Goal: Information Seeking & Learning: Learn about a topic

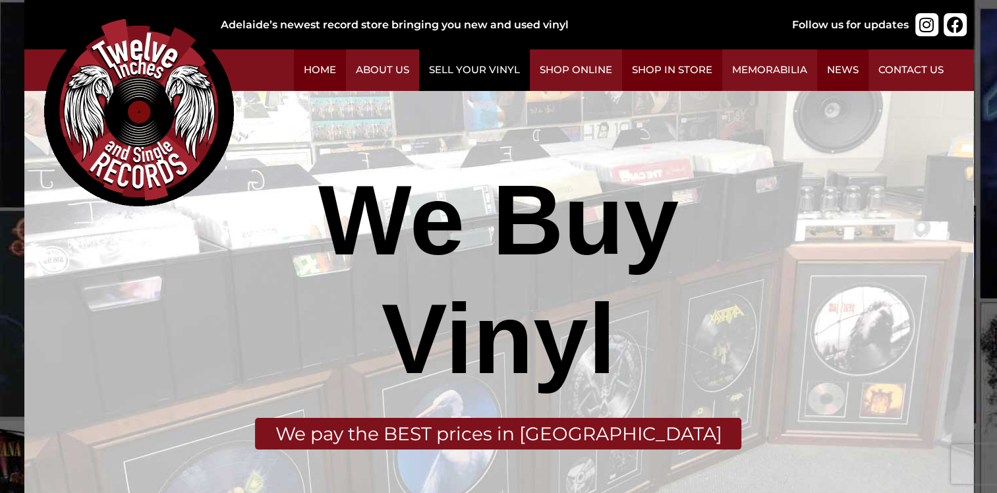
click at [469, 70] on link "Sell Your Vinyl" at bounding box center [474, 70] width 111 height 42
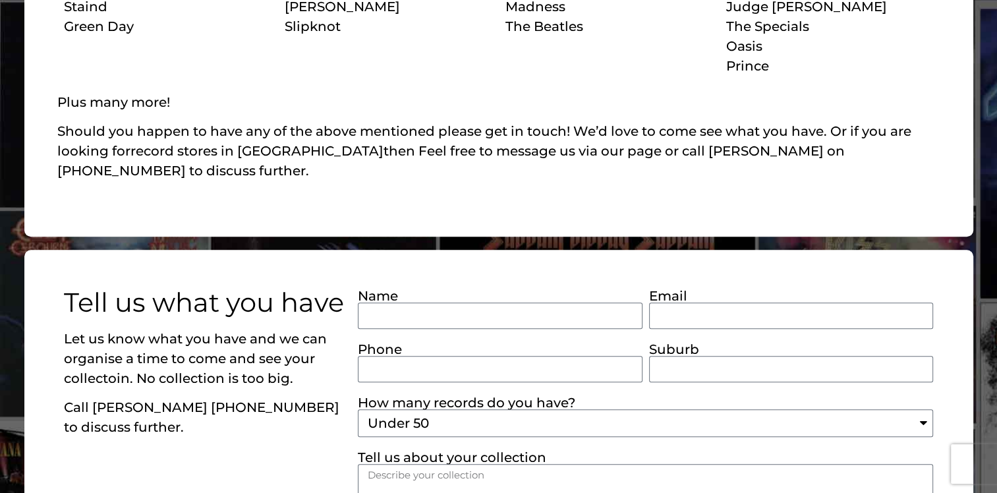
scroll to position [922, 0]
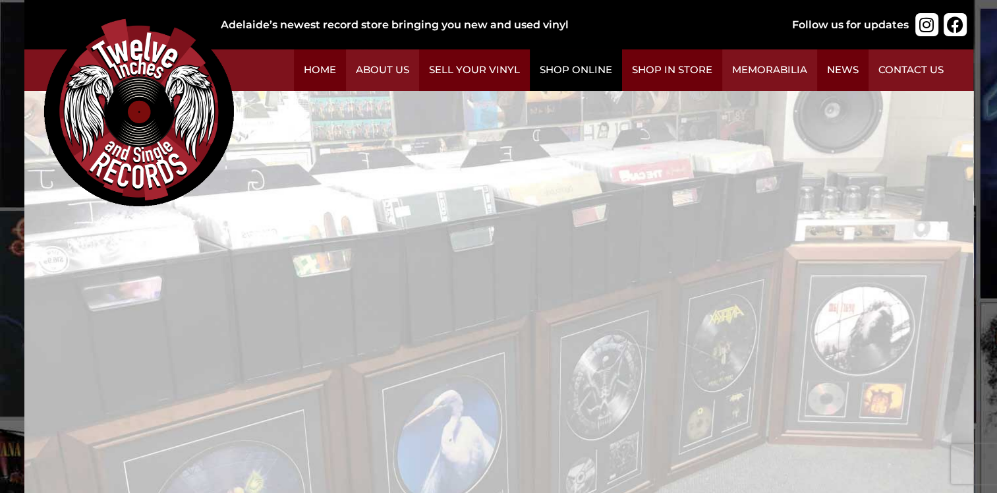
click at [581, 68] on link "Shop Online" at bounding box center [576, 70] width 92 height 42
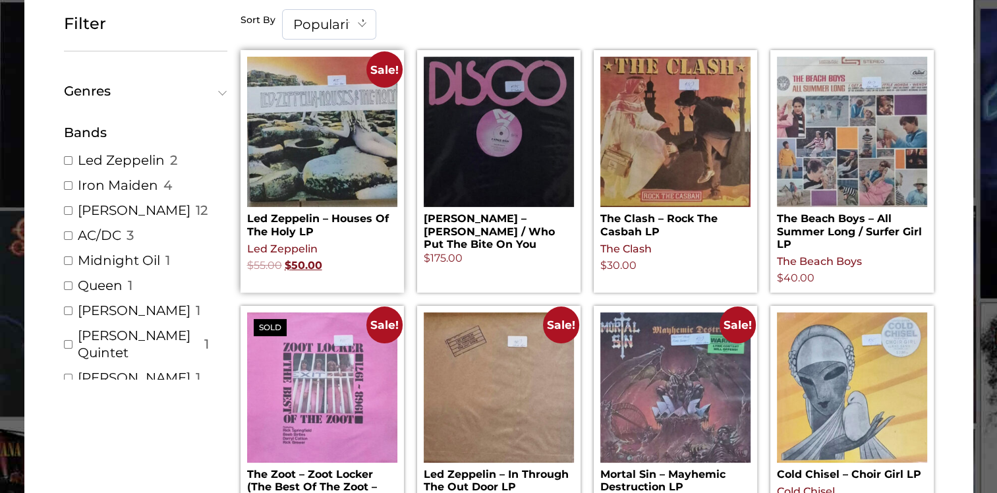
scroll to position [264, 0]
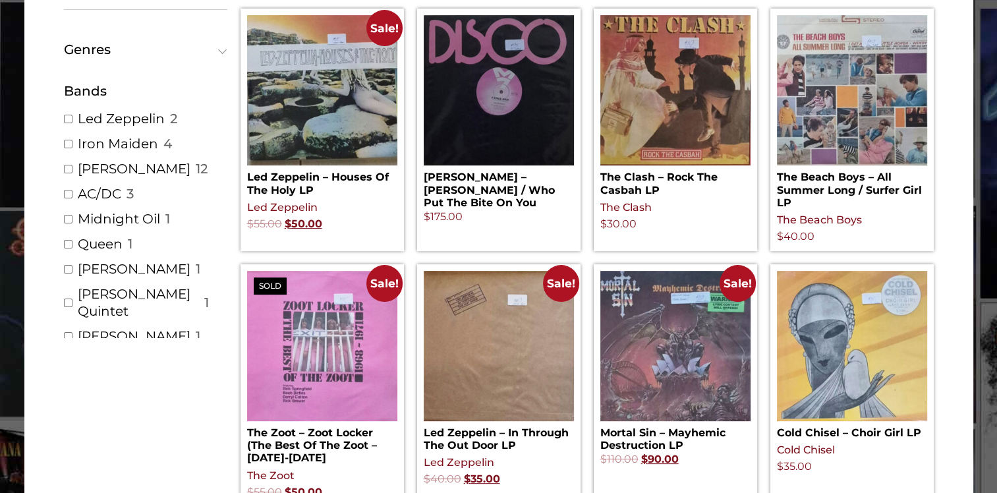
click at [70, 191] on input "AC/DC ( 3 )" at bounding box center [68, 194] width 9 height 9
checkbox input "true"
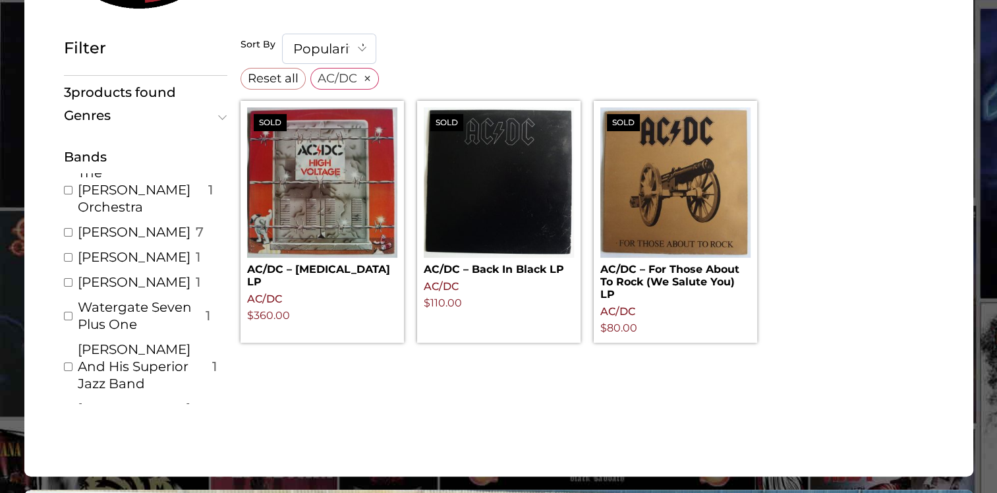
scroll to position [2821, 0]
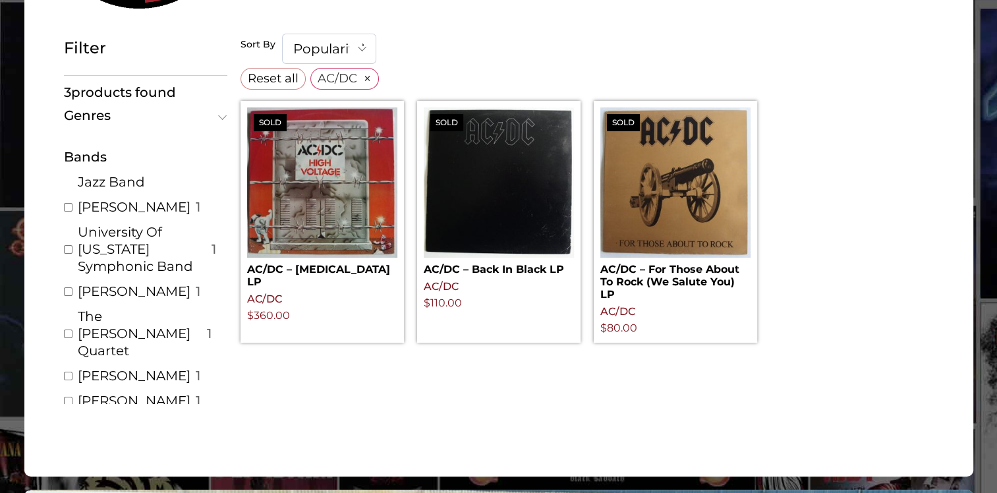
click at [227, 400] on ul "Led Zeppelin ( 2 ) Iron Maiden ( 4 ) Various Artist ( 12 ) AC/DC ( 3 ) Midnight…" at bounding box center [145, 288] width 163 height 231
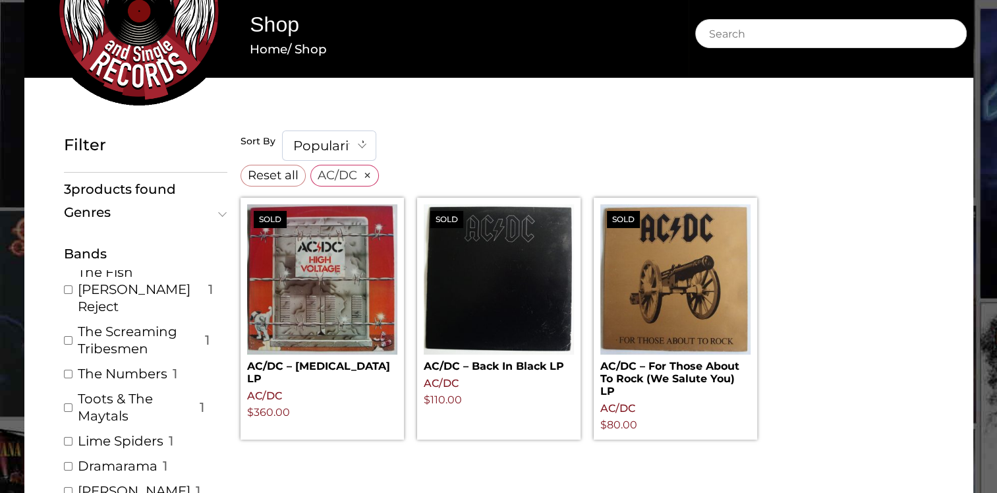
scroll to position [0, 0]
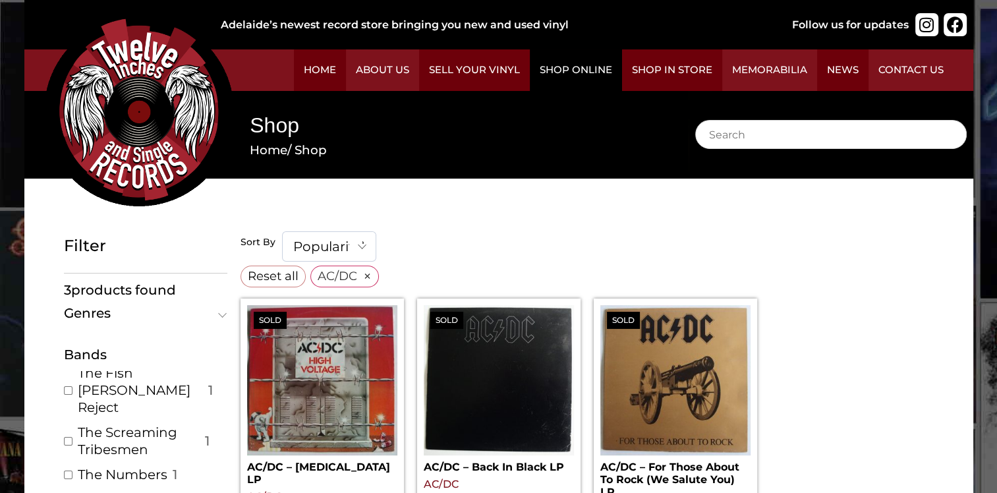
click at [580, 67] on link "Shop Online" at bounding box center [576, 70] width 92 height 42
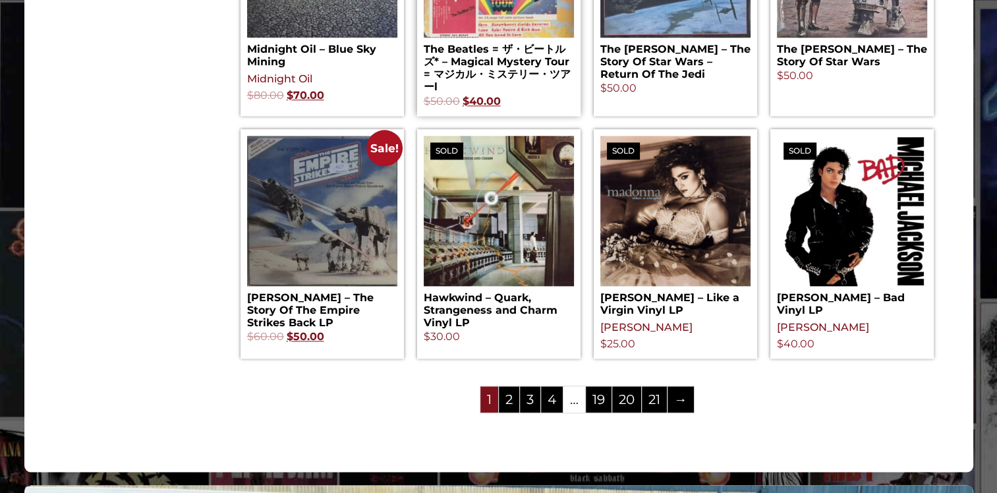
scroll to position [1449, 0]
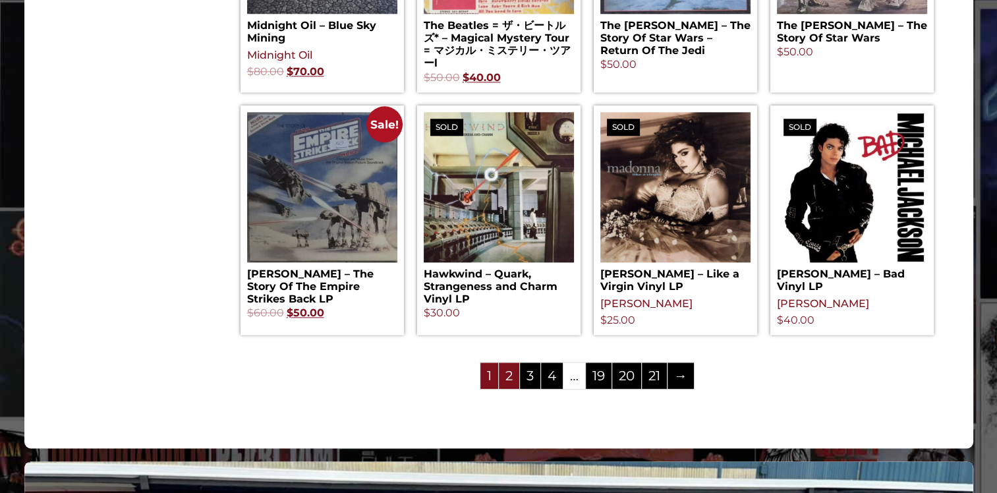
click at [505, 379] on link "2" at bounding box center [509, 375] width 20 height 26
click at [508, 379] on link "2" at bounding box center [509, 375] width 20 height 26
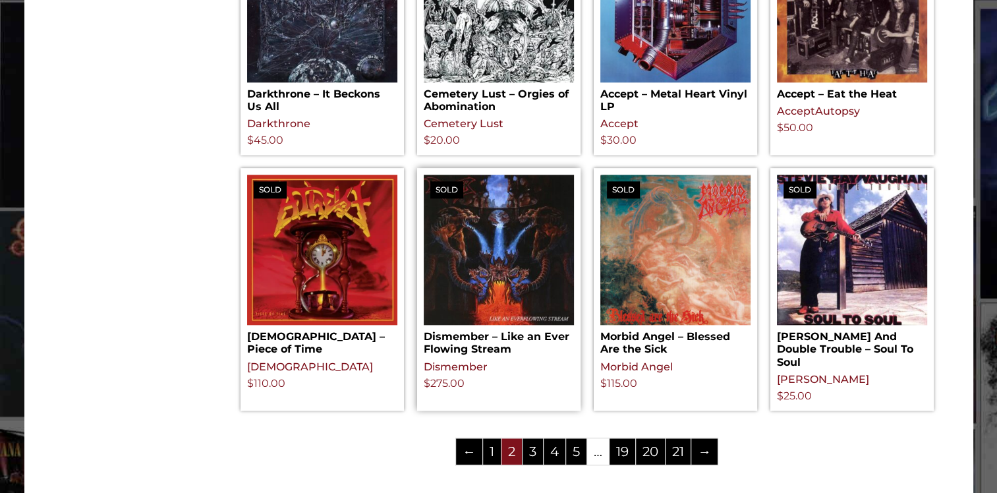
scroll to position [1384, 0]
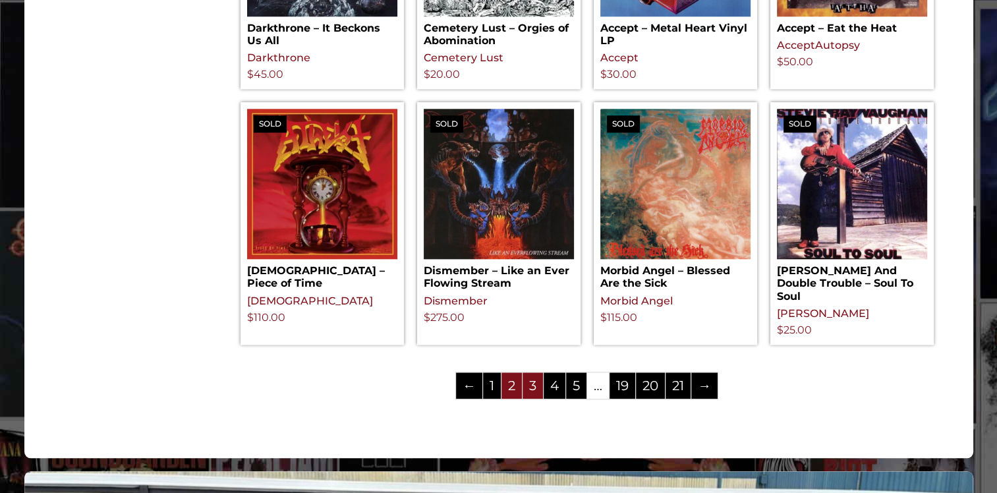
click at [524, 394] on link "3" at bounding box center [532, 385] width 20 height 26
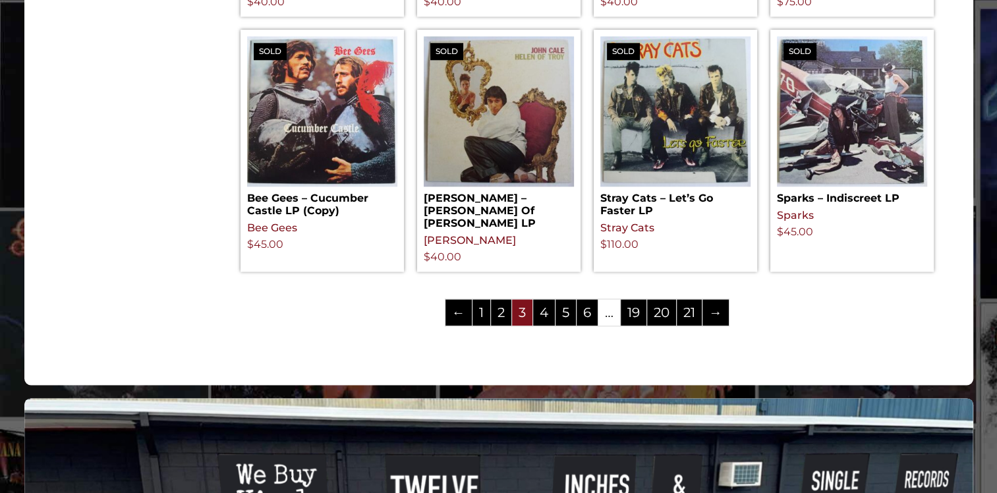
scroll to position [1515, 0]
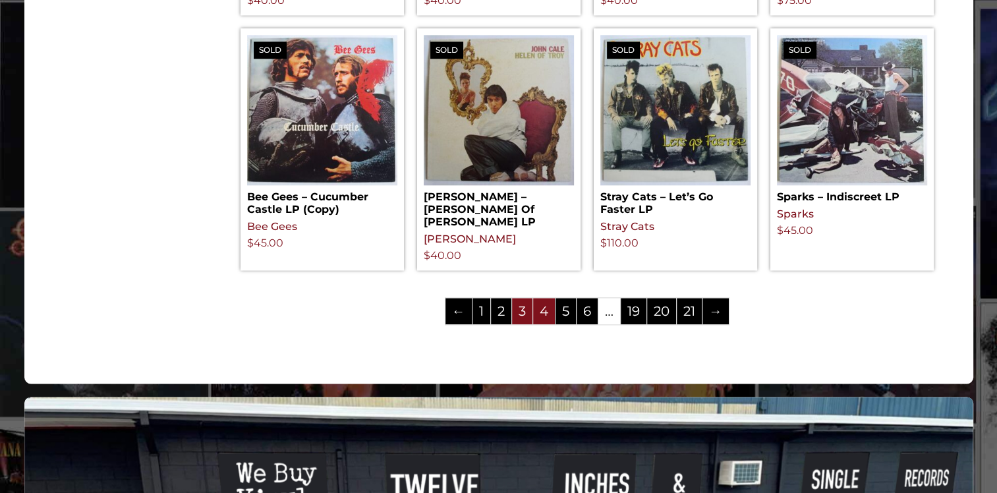
click at [544, 298] on link "4" at bounding box center [544, 311] width 22 height 26
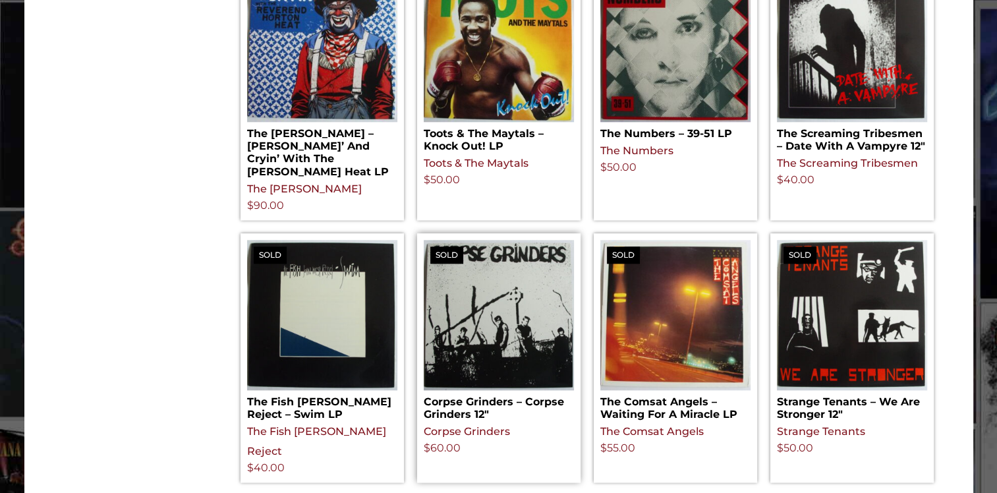
scroll to position [1384, 0]
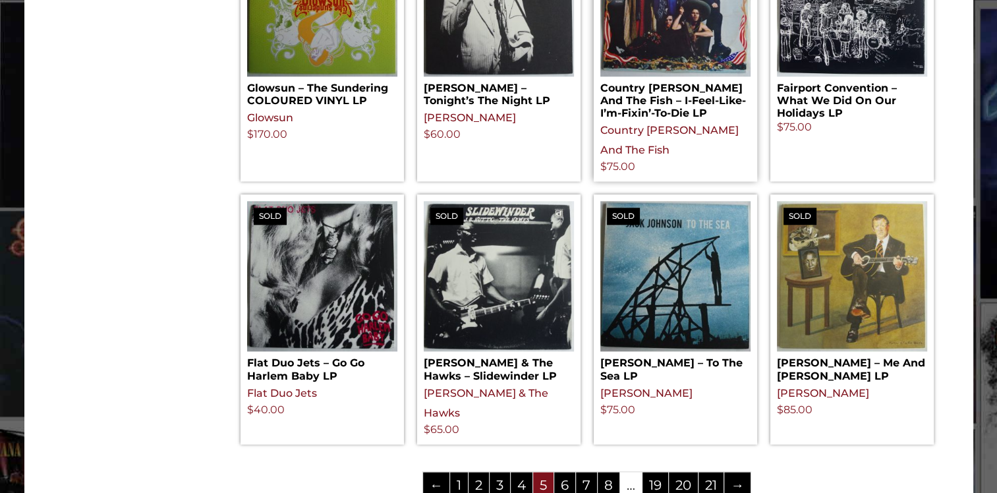
scroll to position [1449, 0]
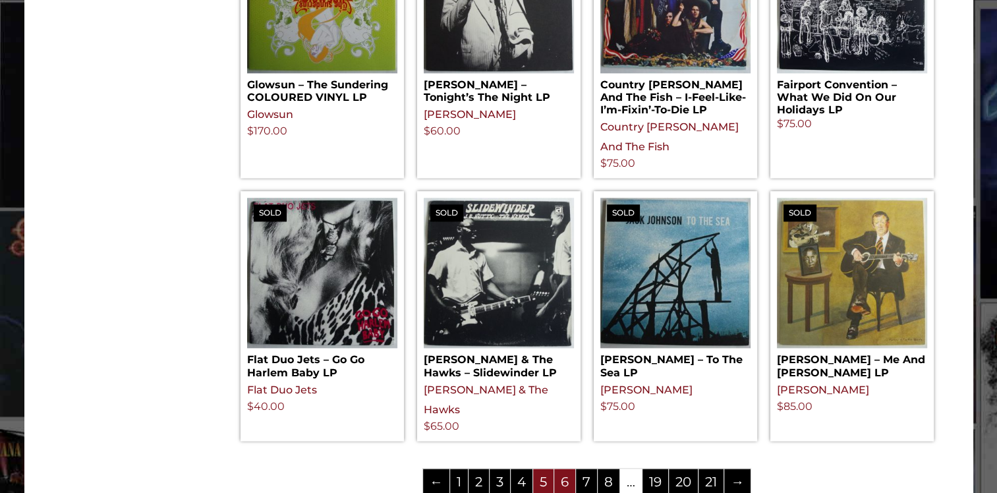
click at [563, 468] on link "6" at bounding box center [564, 481] width 21 height 26
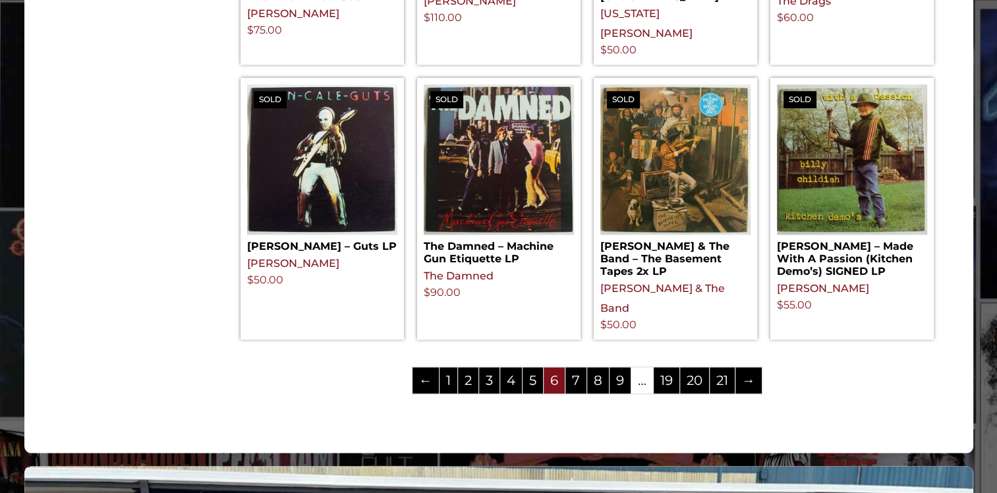
scroll to position [1515, 0]
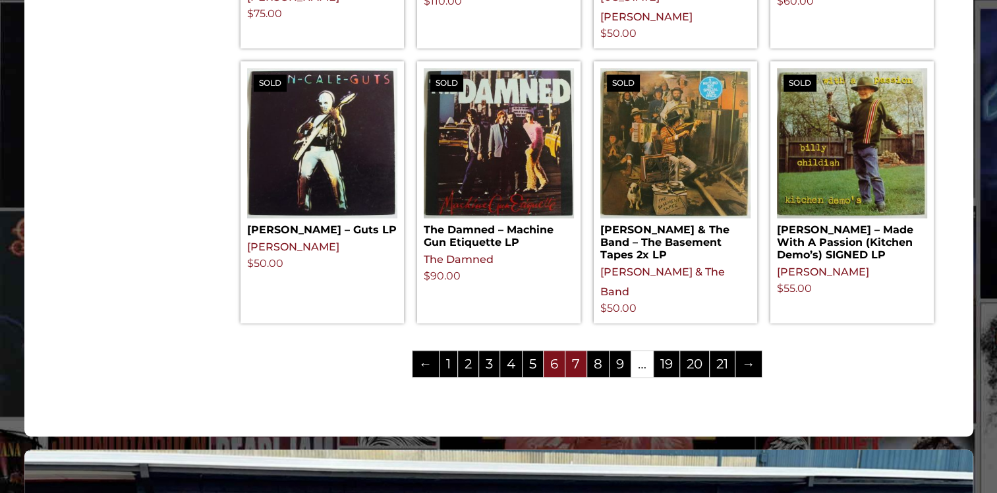
click at [572, 351] on link "7" at bounding box center [575, 364] width 21 height 26
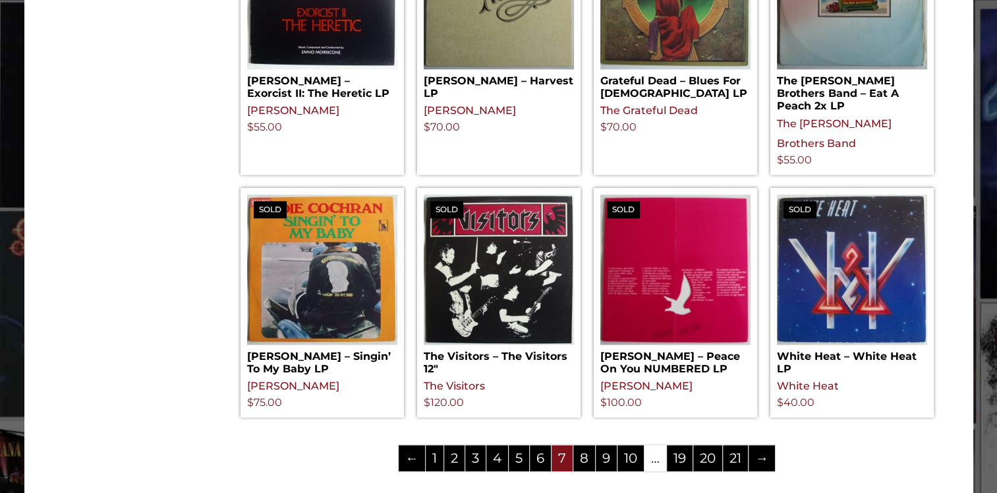
scroll to position [1449, 0]
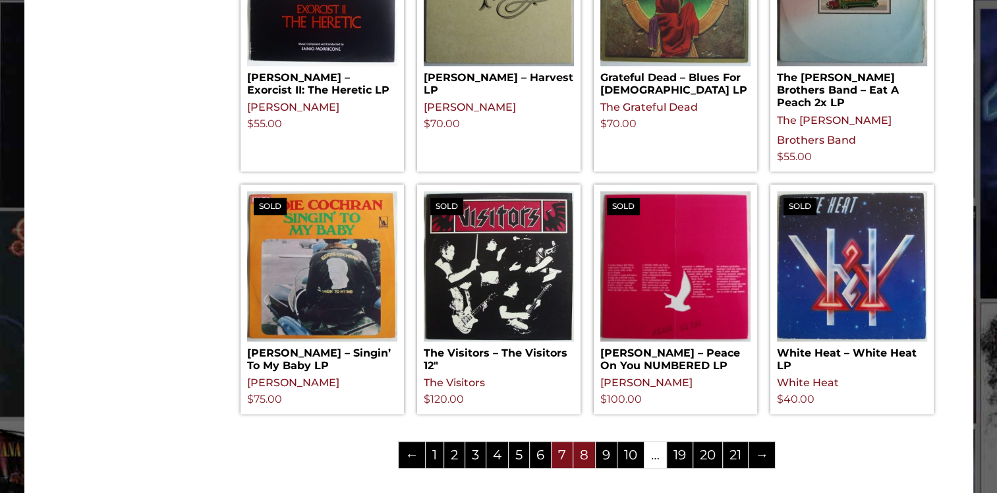
click at [585, 441] on link "8" at bounding box center [584, 454] width 22 height 26
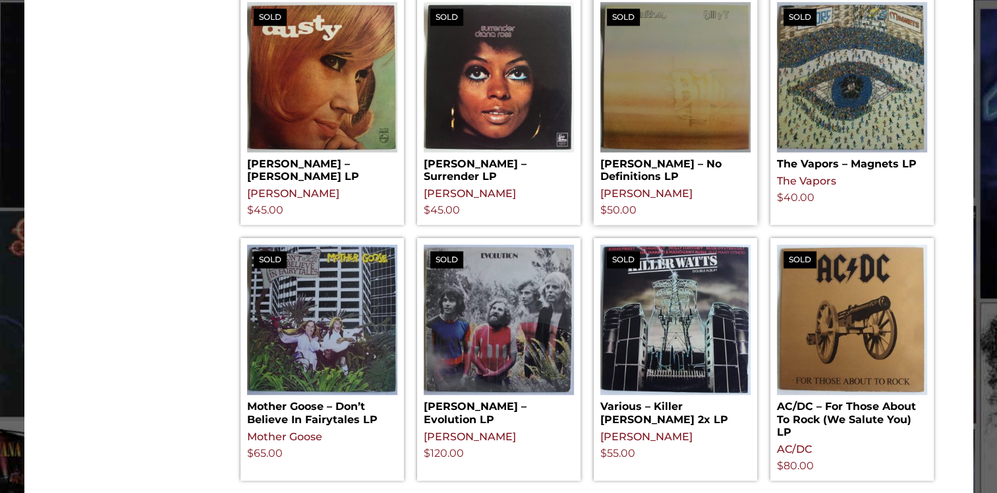
scroll to position [1384, 0]
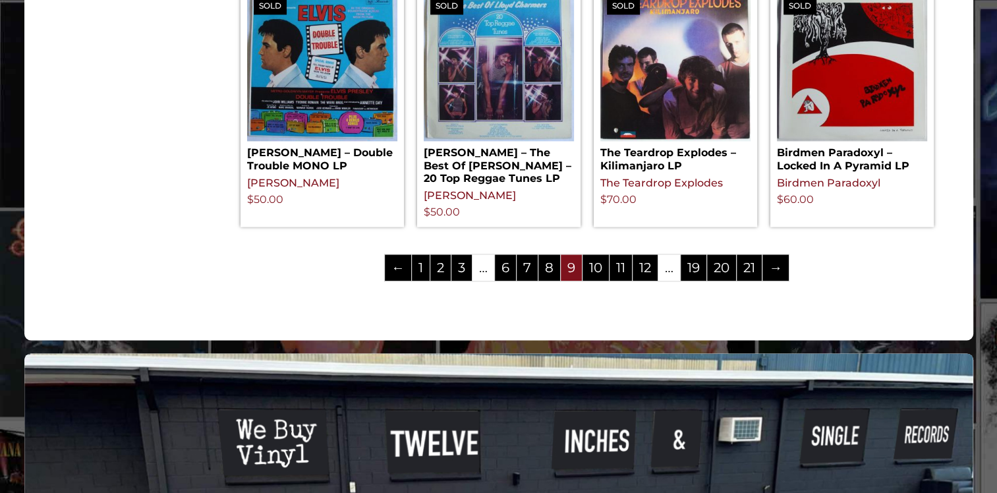
scroll to position [1581, 0]
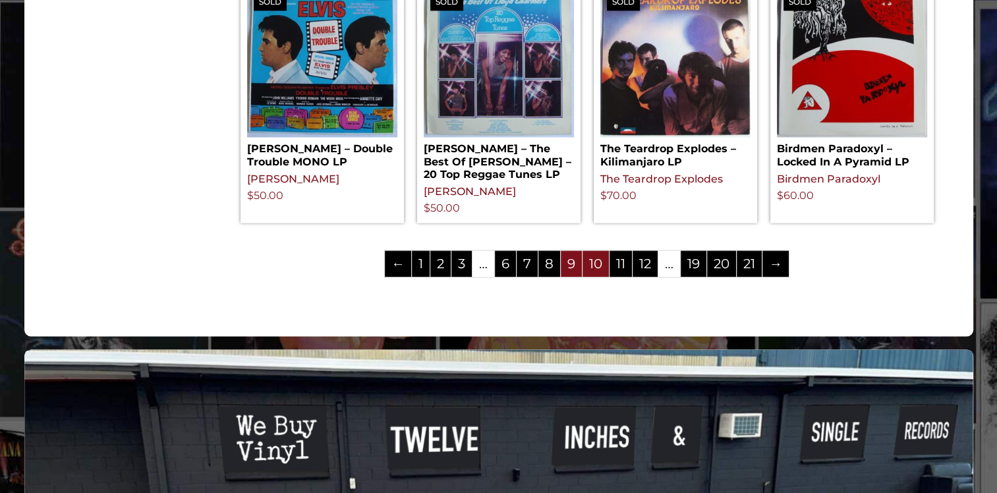
click at [600, 250] on link "10" at bounding box center [595, 263] width 26 height 26
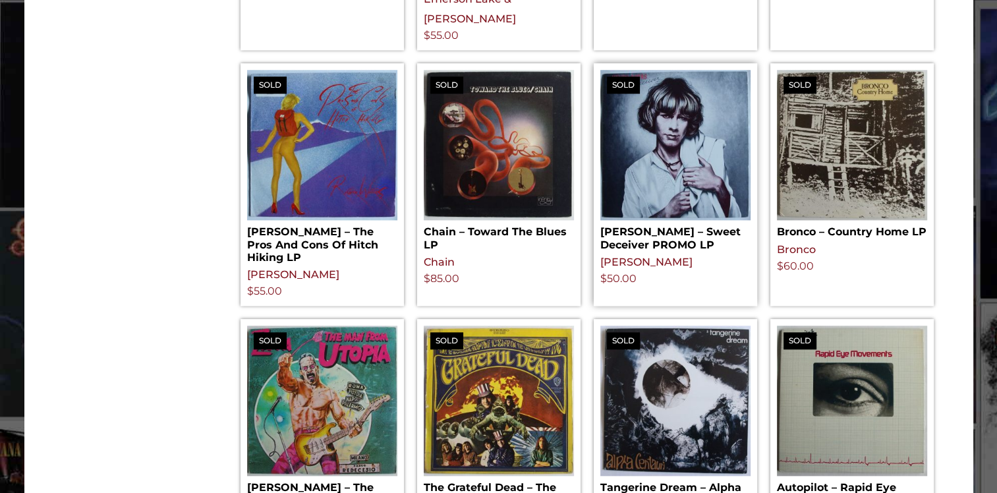
scroll to position [1384, 0]
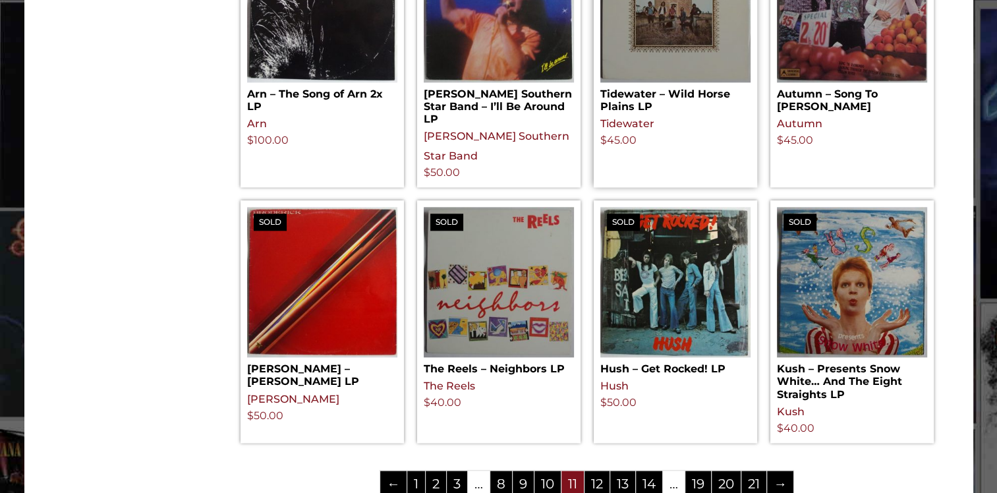
scroll to position [1449, 0]
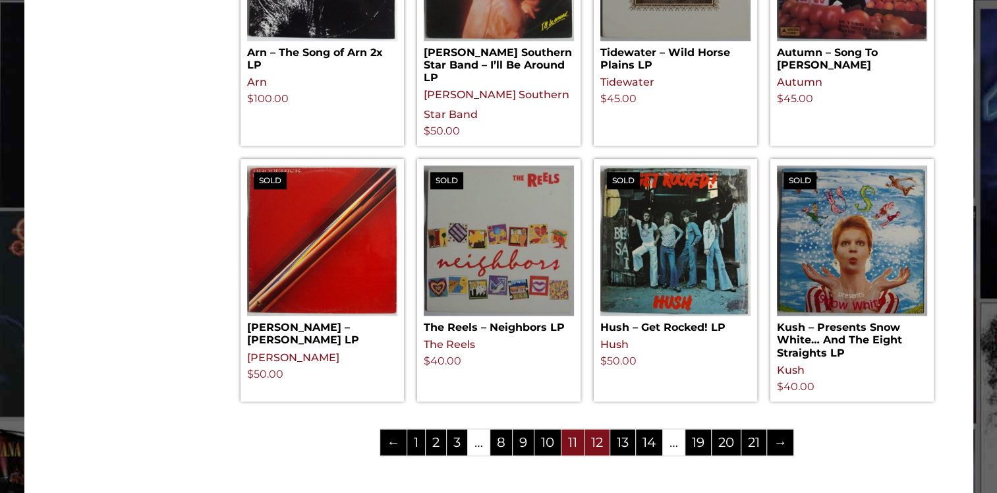
click at [598, 436] on link "12" at bounding box center [596, 442] width 25 height 26
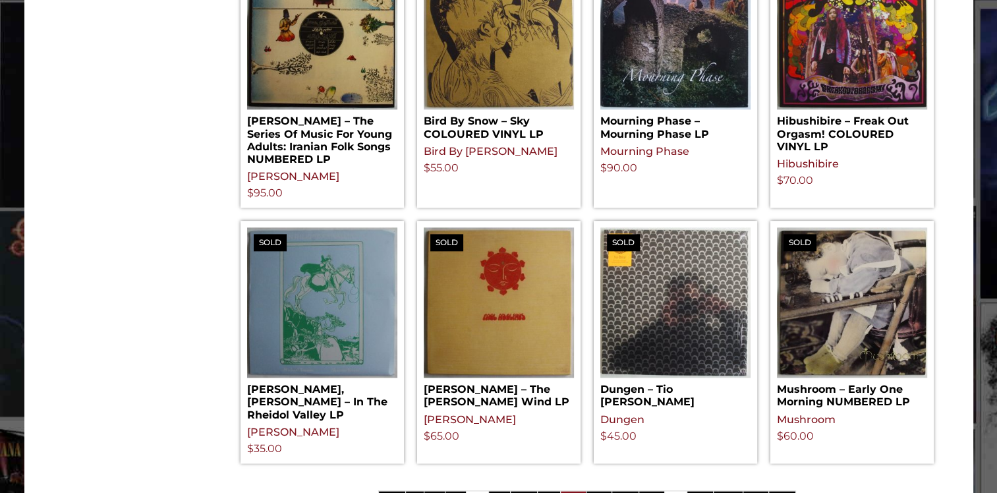
scroll to position [1713, 0]
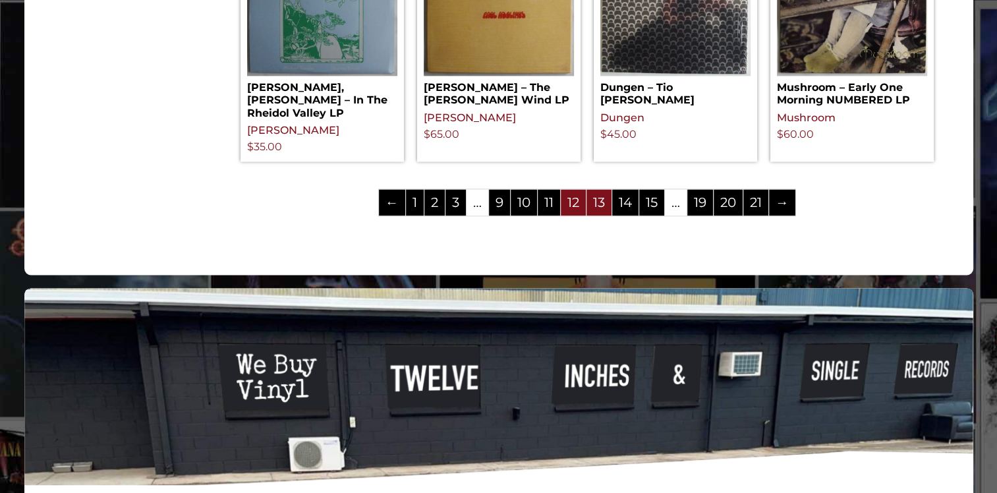
click at [601, 189] on link "13" at bounding box center [598, 202] width 25 height 26
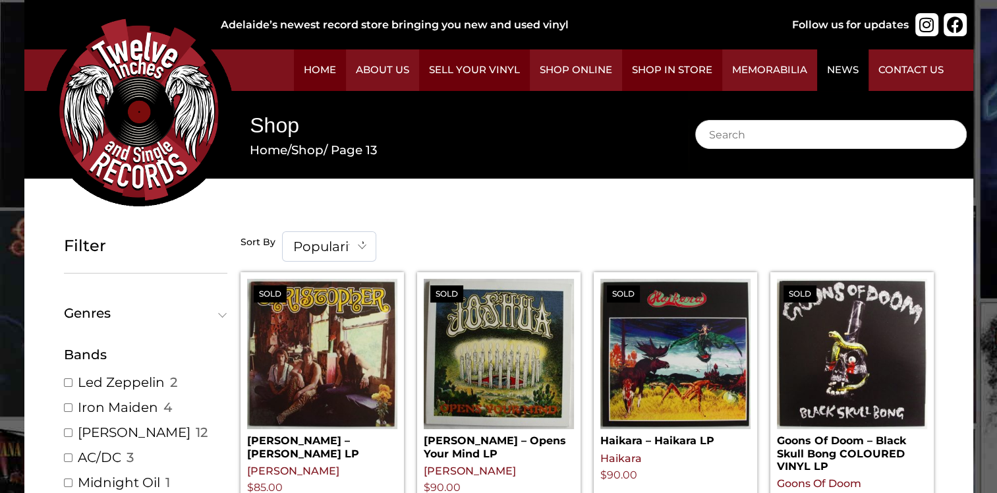
click at [843, 69] on link "News" at bounding box center [842, 70] width 51 height 42
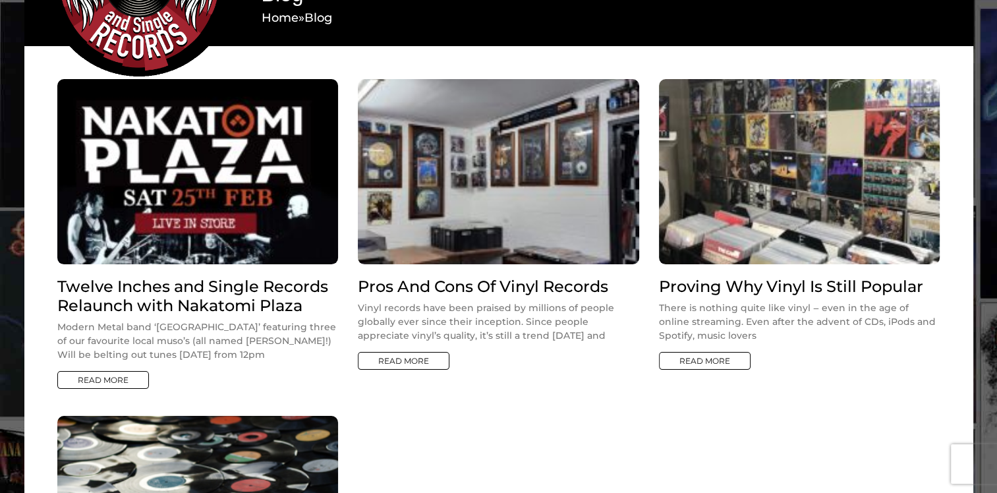
scroll to position [198, 0]
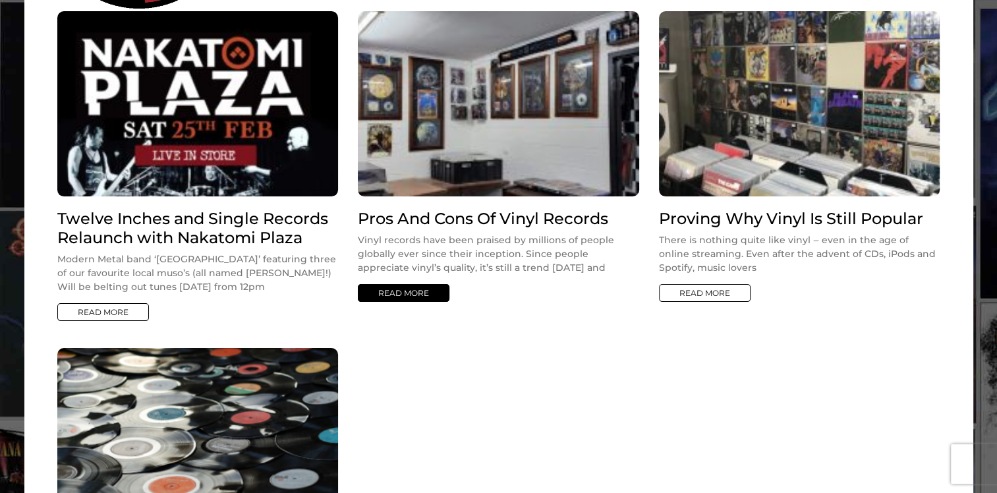
click at [424, 293] on link "Read More" at bounding box center [404, 293] width 92 height 18
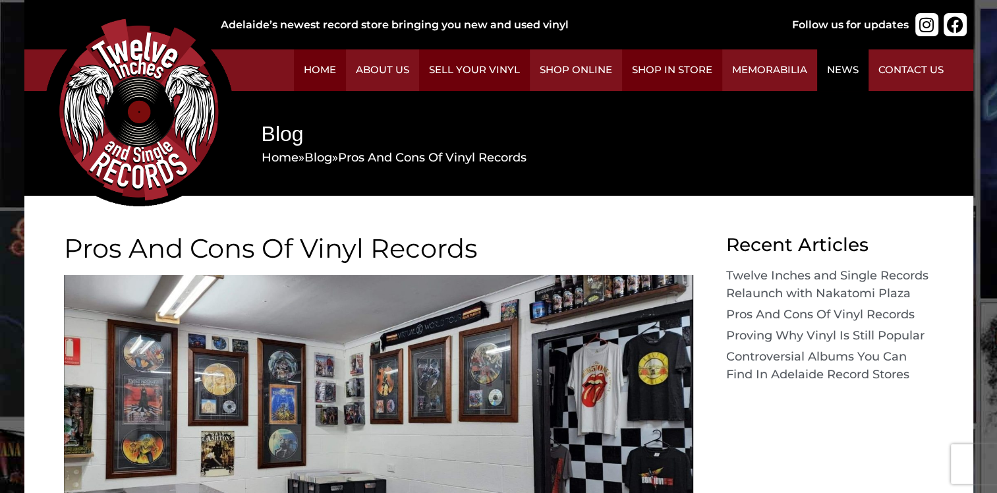
click at [832, 68] on link "News" at bounding box center [842, 70] width 51 height 42
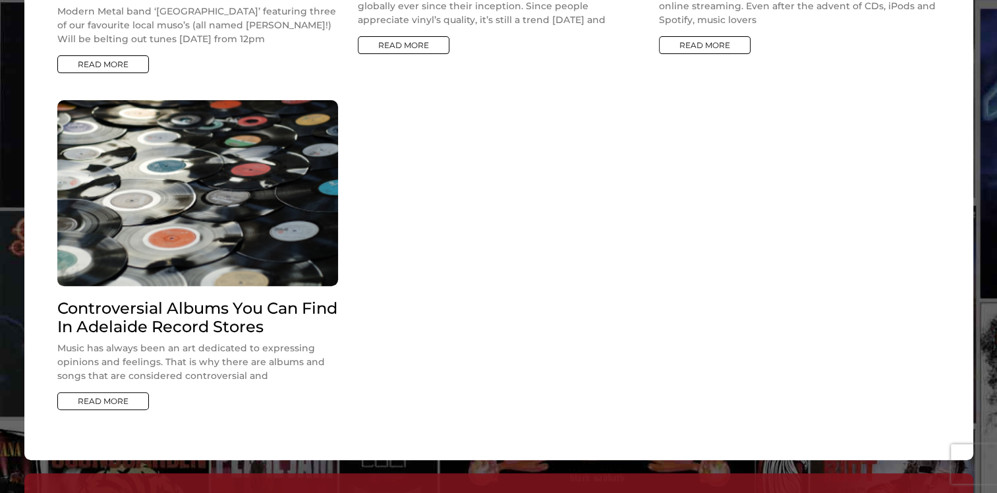
scroll to position [461, 0]
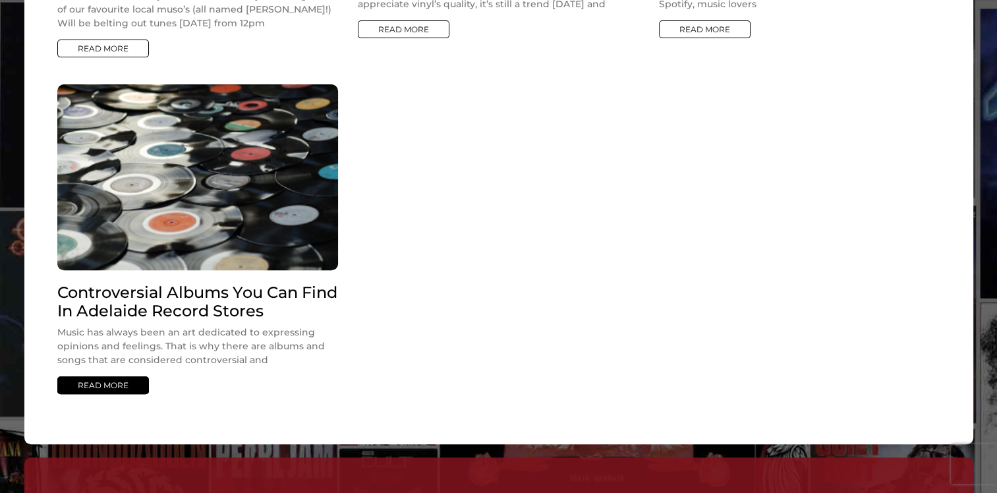
click at [114, 382] on link "Read More" at bounding box center [103, 385] width 92 height 18
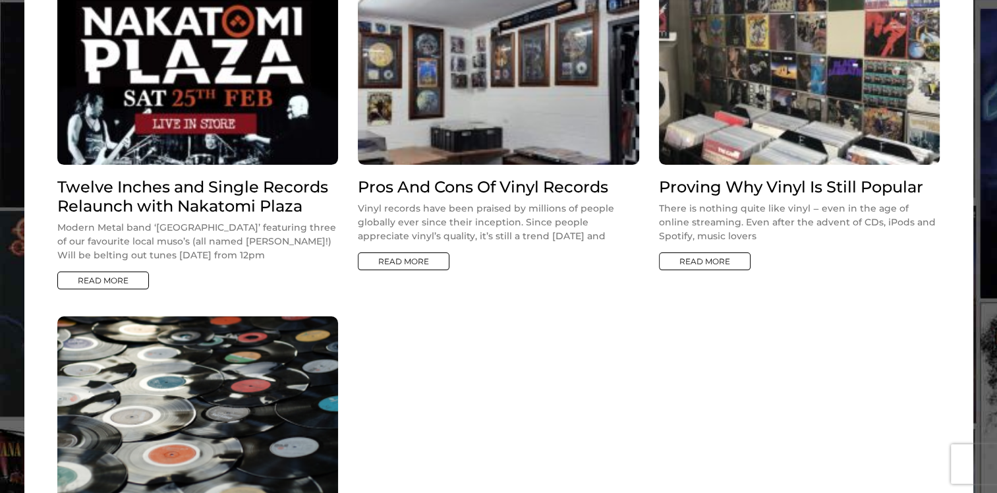
scroll to position [66, 0]
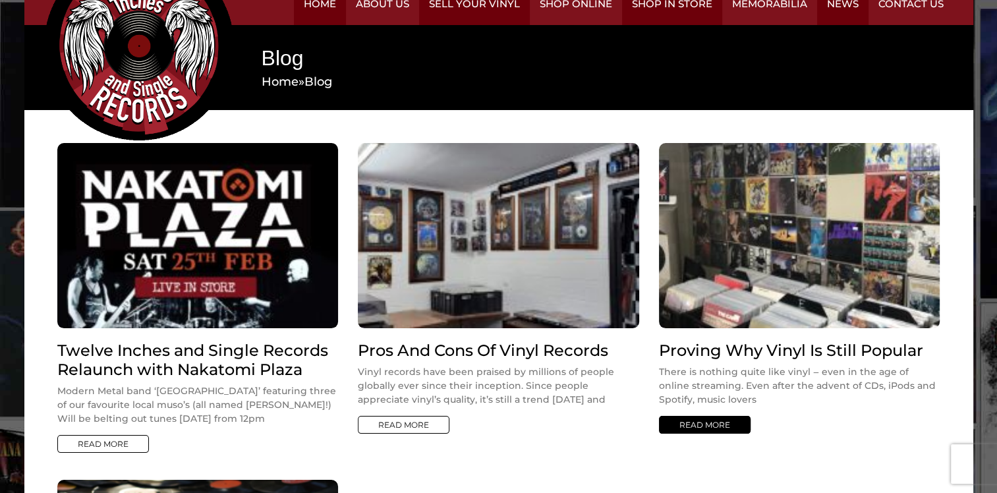
click at [729, 426] on link "Read More" at bounding box center [705, 425] width 92 height 18
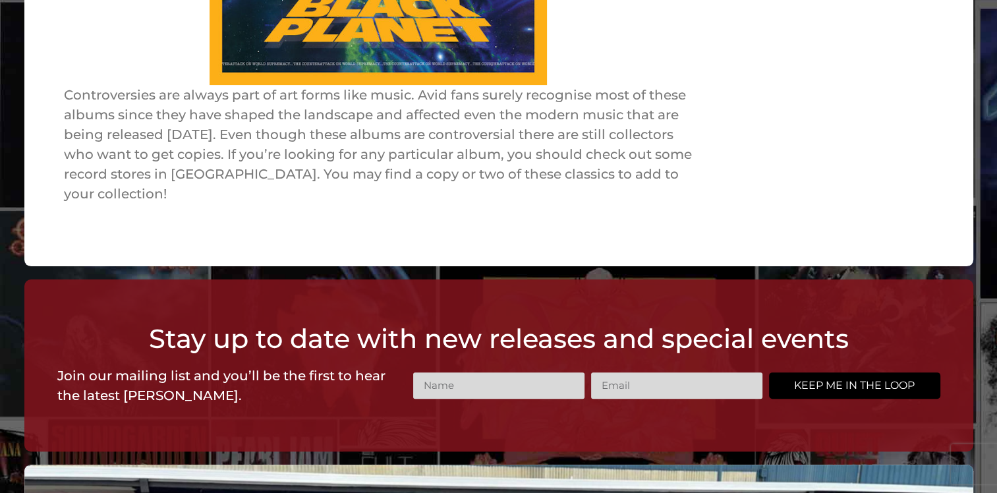
scroll to position [5337, 0]
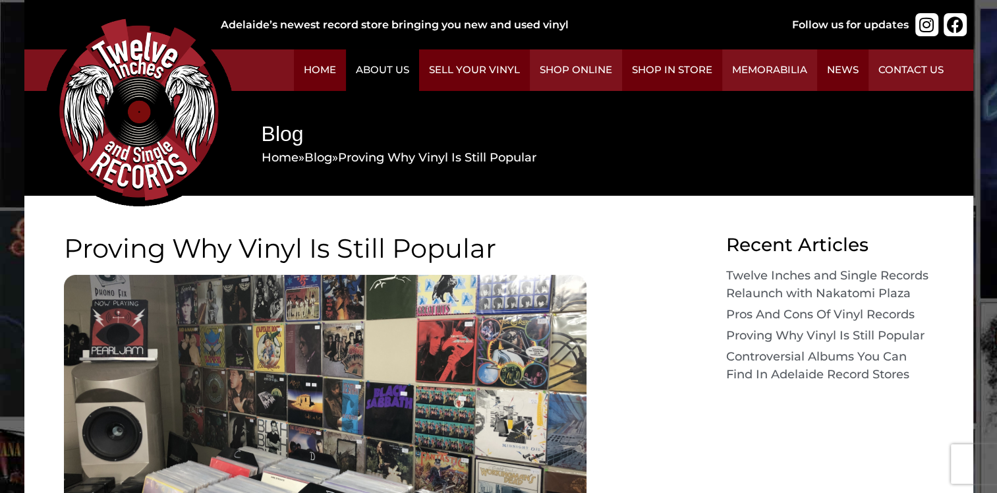
click at [394, 68] on link "About Us" at bounding box center [382, 70] width 73 height 42
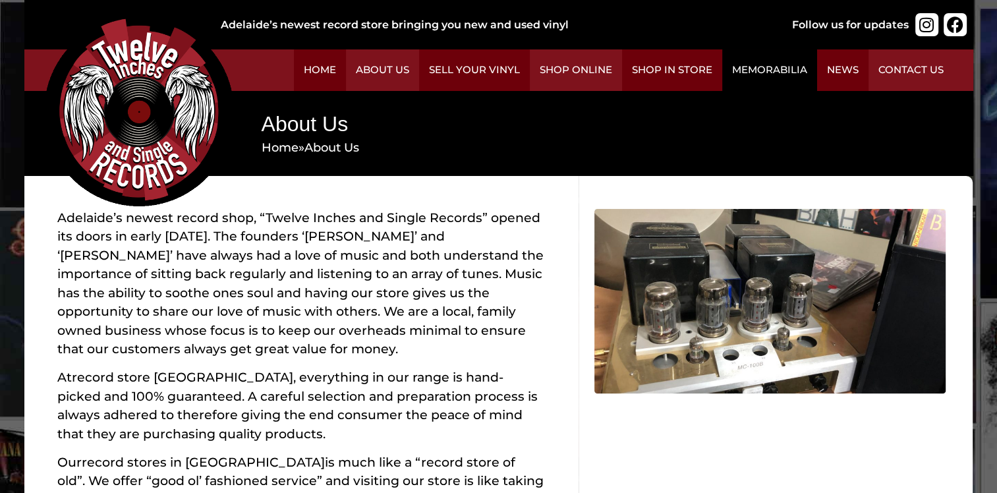
click at [781, 69] on link "Memorabilia" at bounding box center [769, 70] width 95 height 42
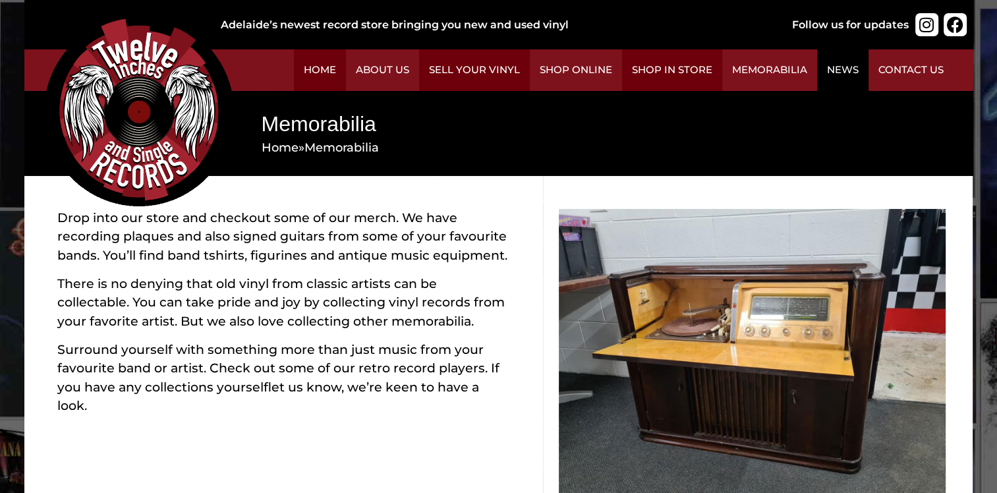
click at [841, 68] on link "News" at bounding box center [842, 70] width 51 height 42
